Goal: Use online tool/utility: Utilize a website feature to perform a specific function

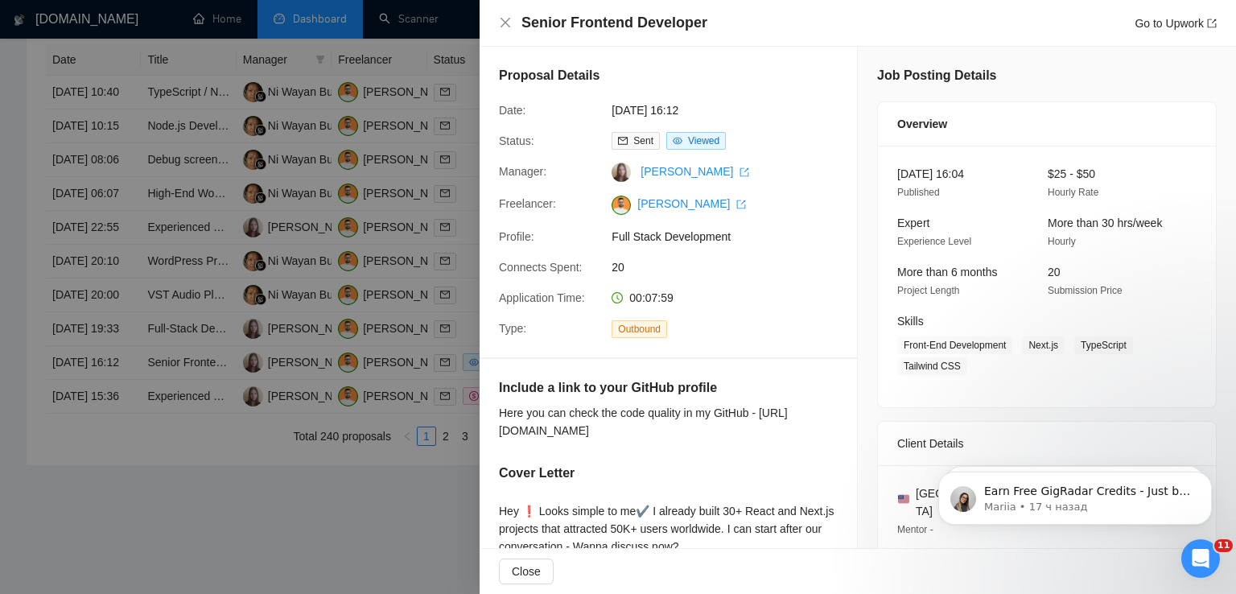
scroll to position [299, 0]
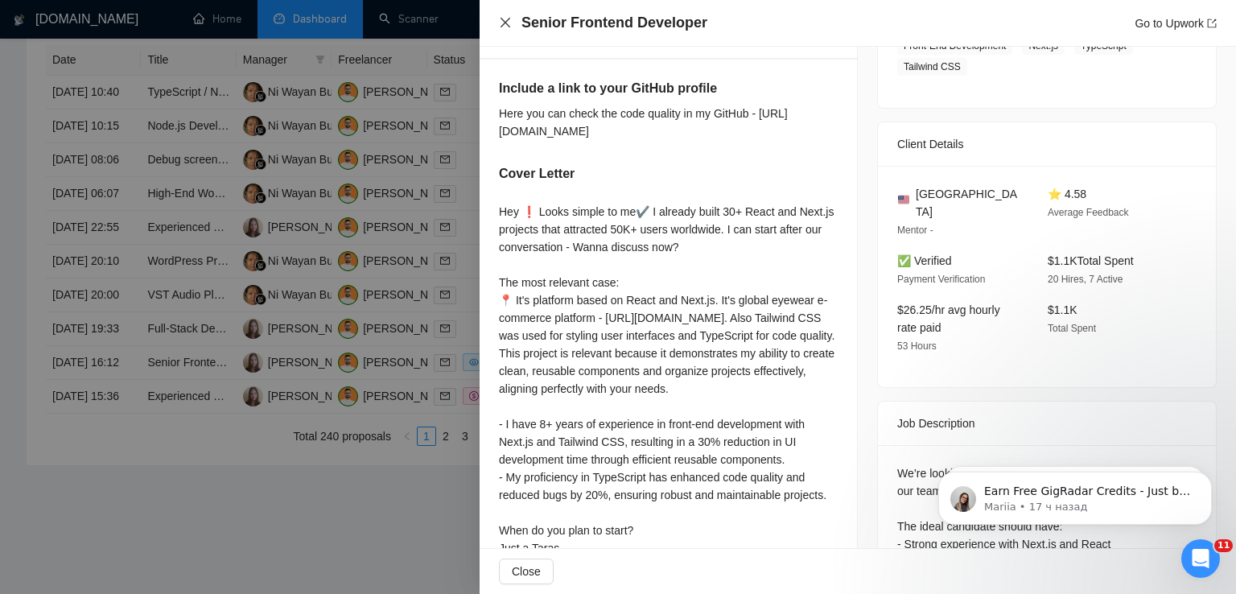
click at [505, 21] on icon "close" at bounding box center [505, 22] width 13 height 13
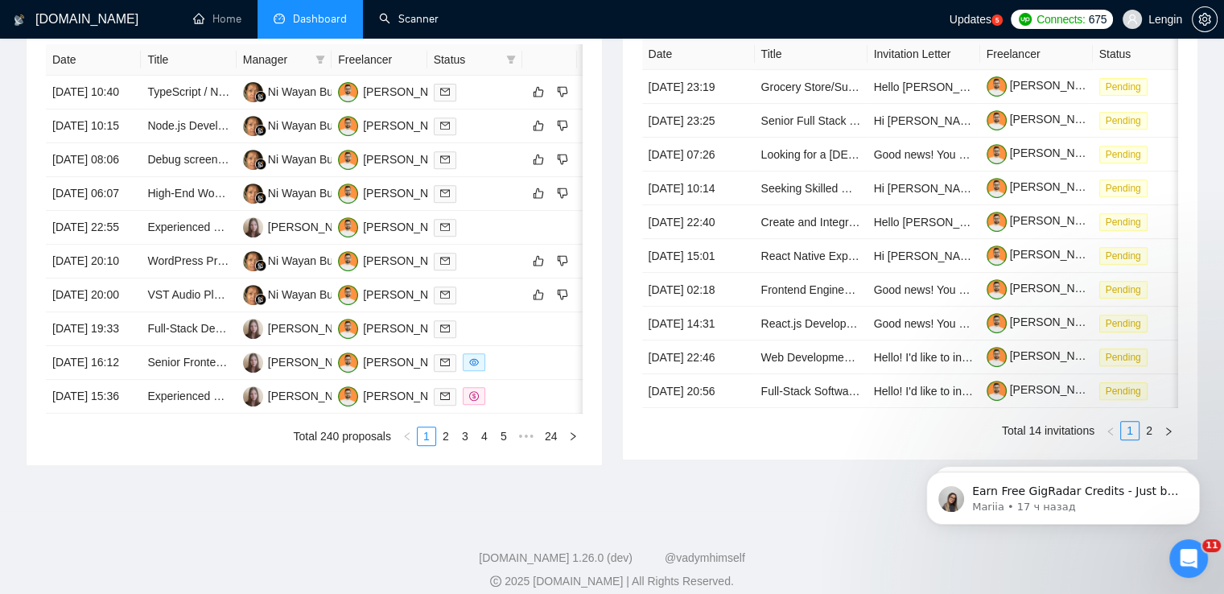
click at [406, 17] on link "Scanner" at bounding box center [409, 19] width 60 height 14
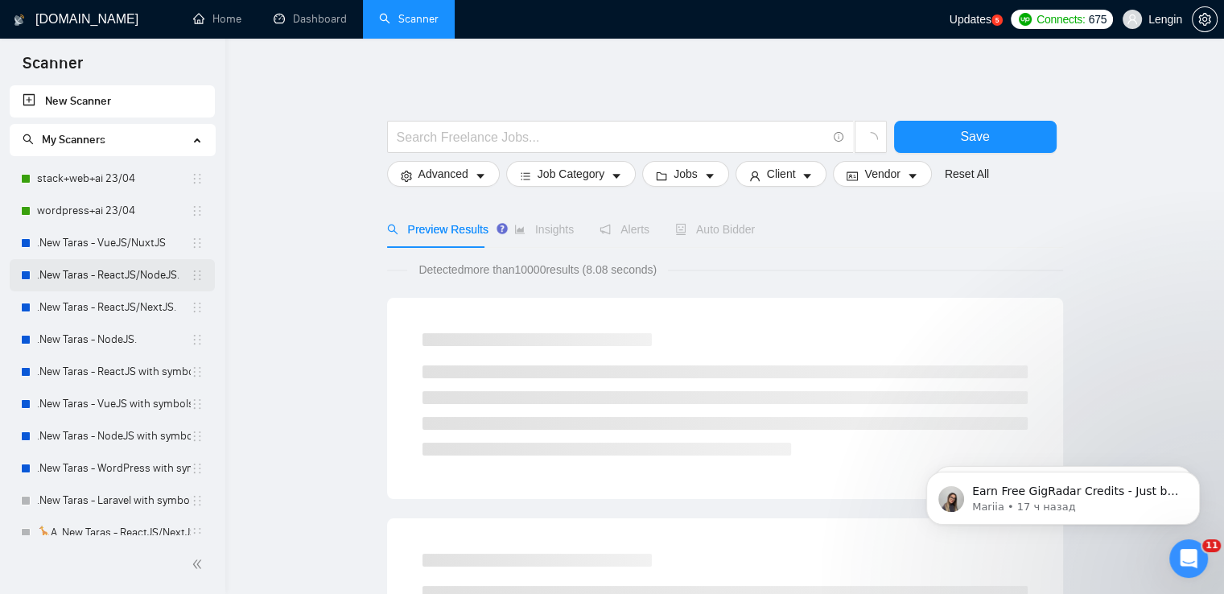
click at [138, 274] on link ".New Taras - ReactJS/NodeJS." at bounding box center [114, 275] width 154 height 32
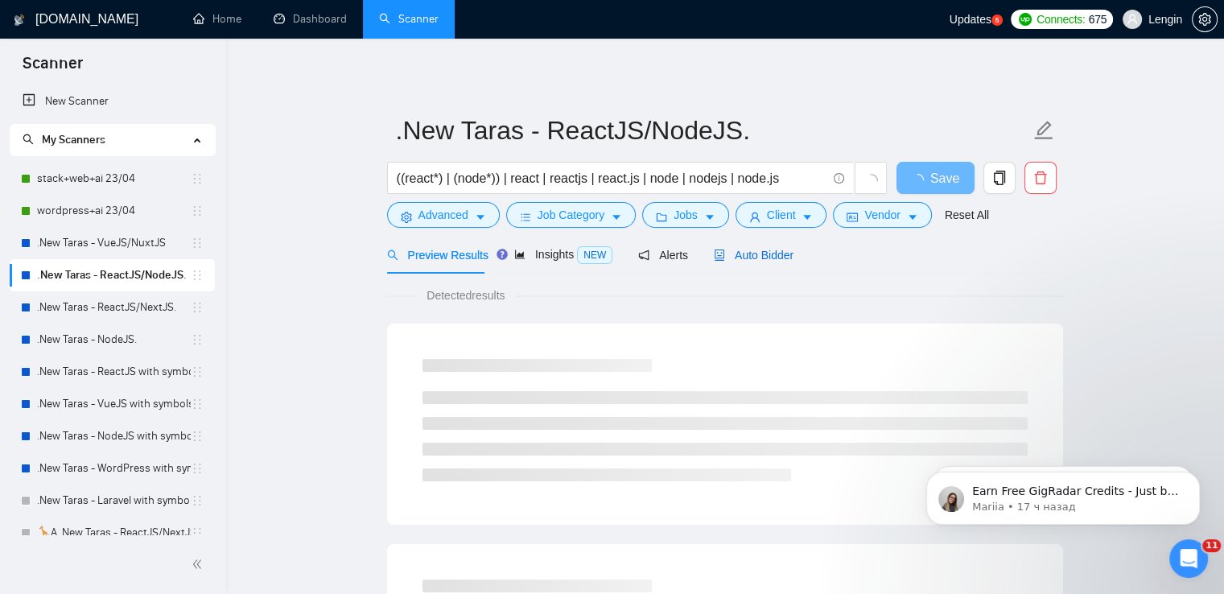
click at [760, 258] on span "Auto Bidder" at bounding box center [754, 255] width 80 height 13
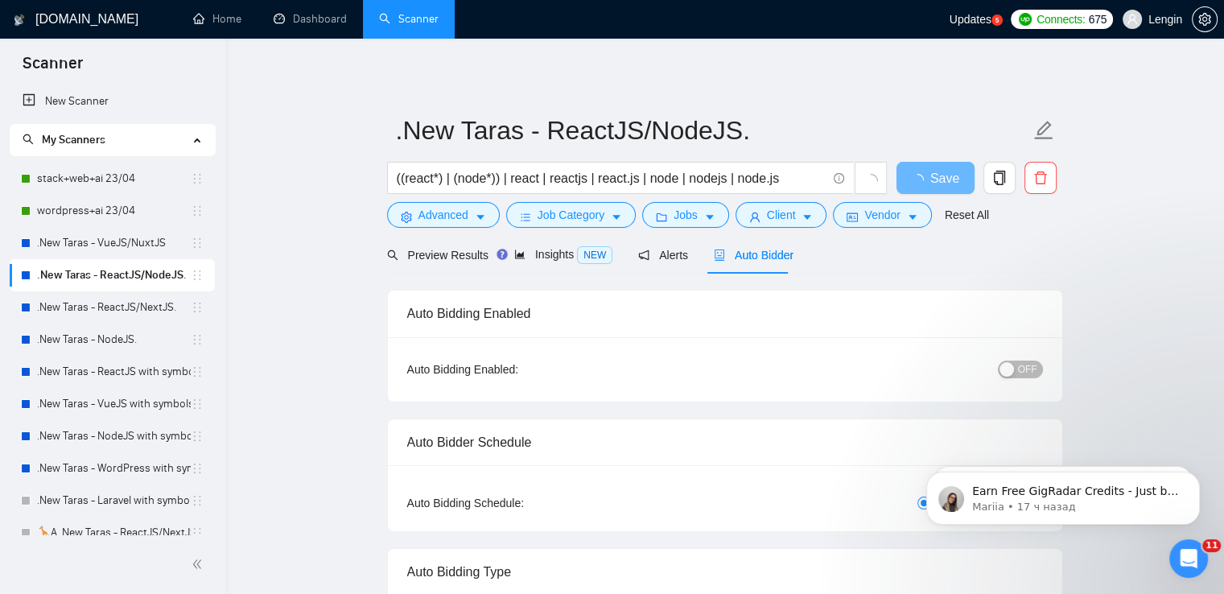
radio input "false"
radio input "true"
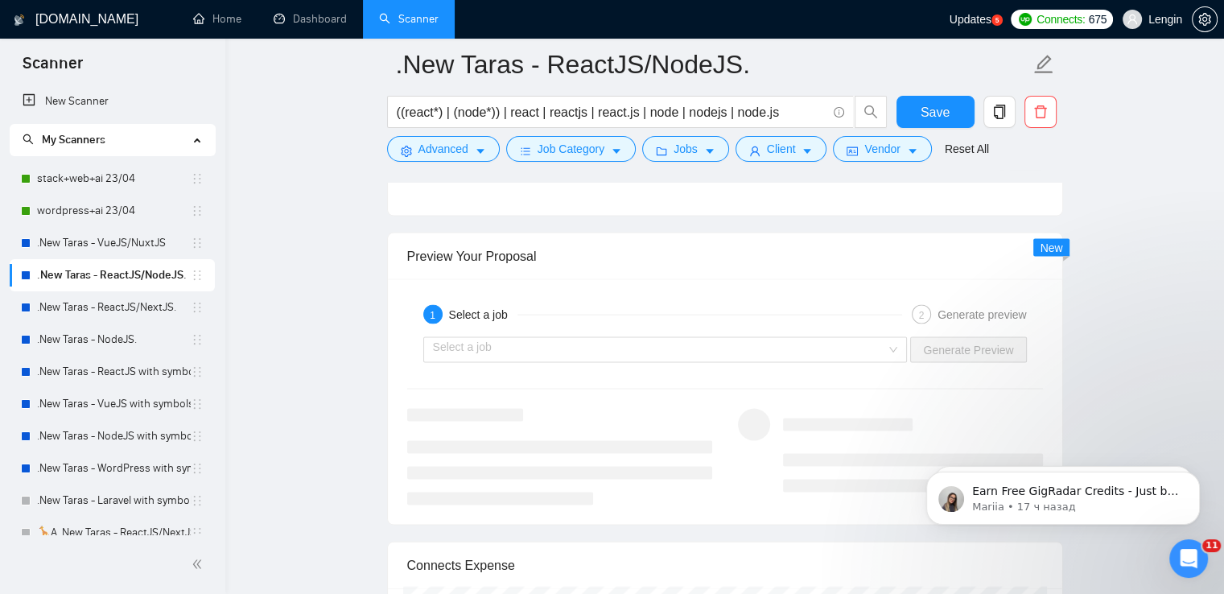
scroll to position [3360, 0]
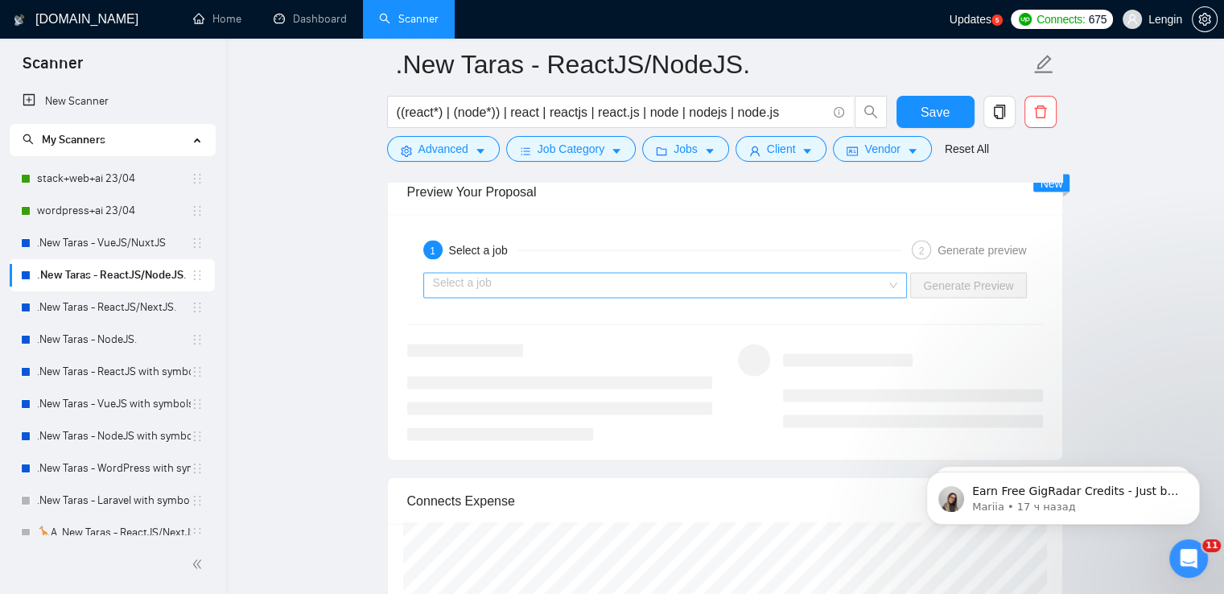
click at [893, 282] on div "Select a job" at bounding box center [665, 286] width 484 height 26
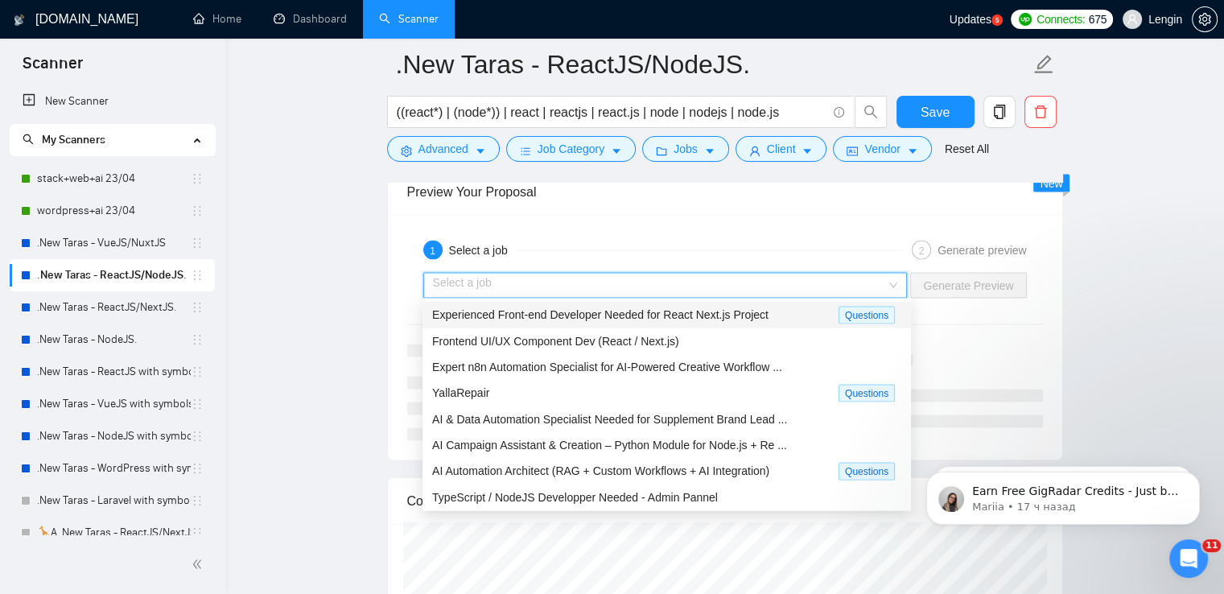
click at [715, 315] on span "Experienced Front-end Developer Needed for React Next.js Project" at bounding box center [600, 314] width 336 height 13
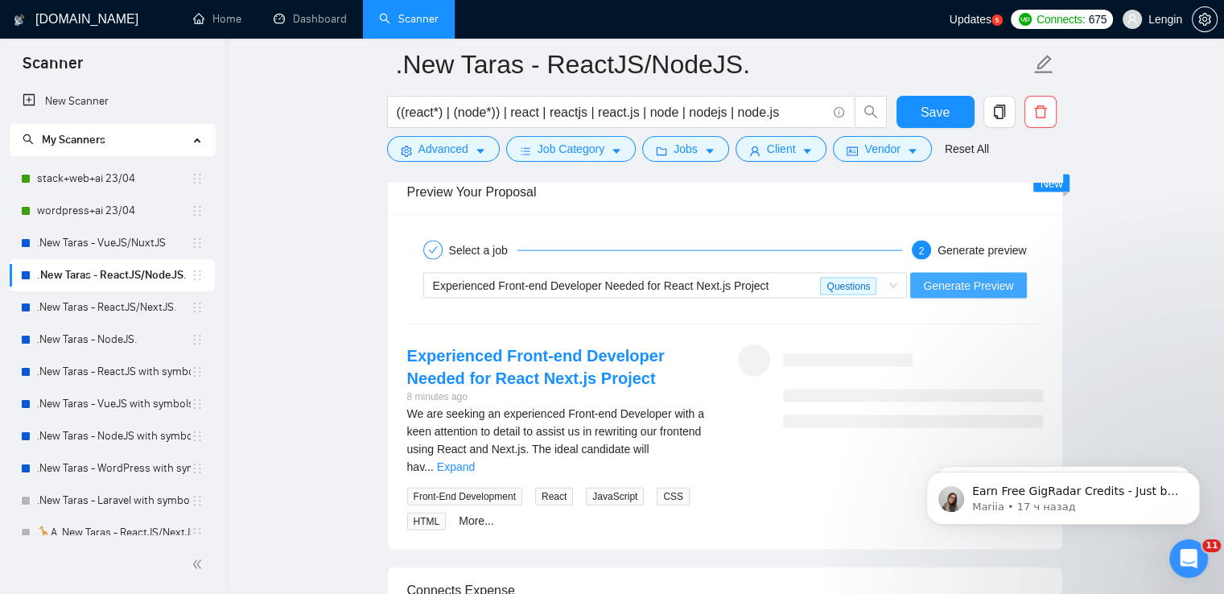
click at [950, 278] on span "Generate Preview" at bounding box center [968, 286] width 90 height 18
